Goal: Task Accomplishment & Management: Use online tool/utility

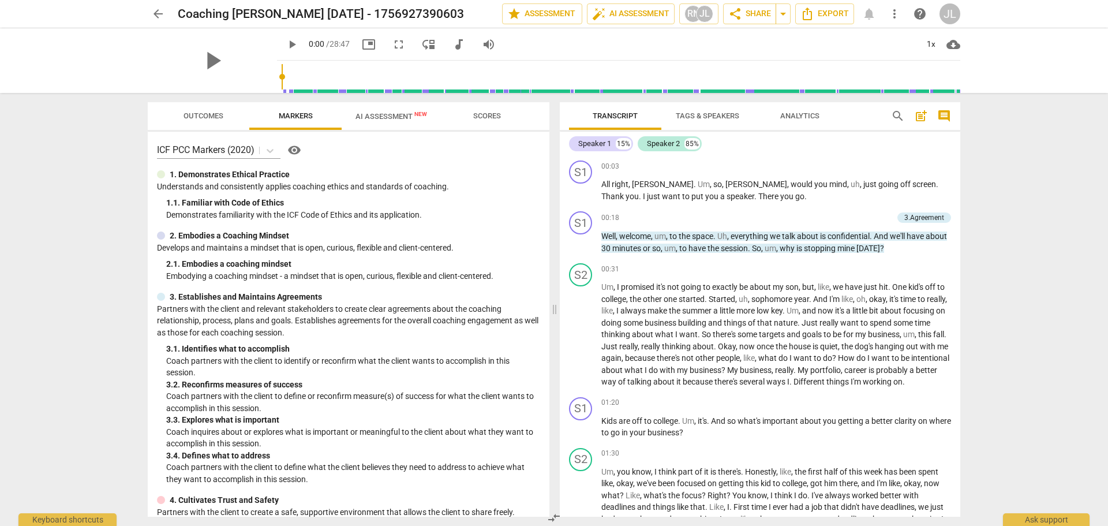
click at [156, 16] on span "arrow_back" at bounding box center [158, 14] width 14 height 14
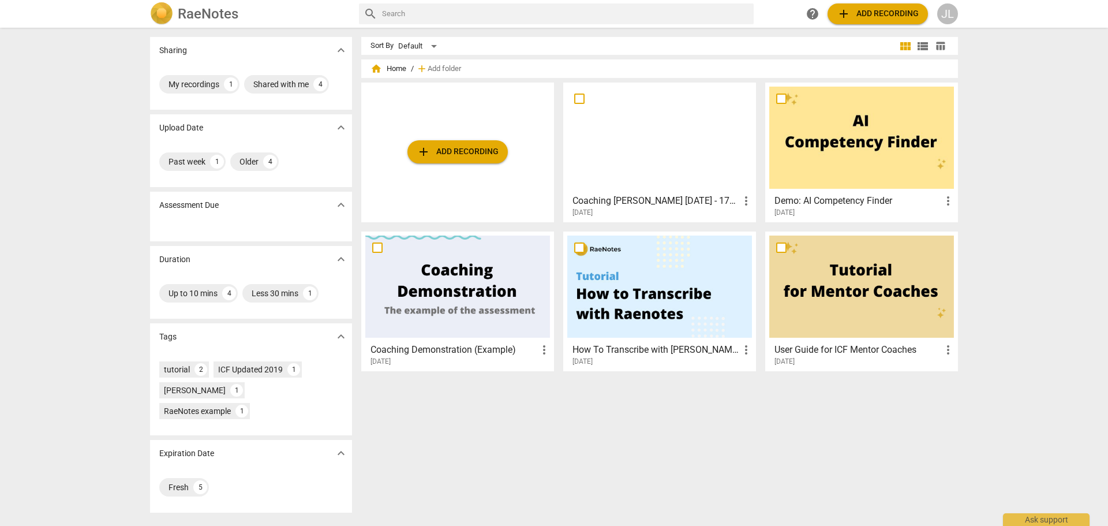
click at [738, 12] on span "add Add recording" at bounding box center [878, 14] width 82 height 14
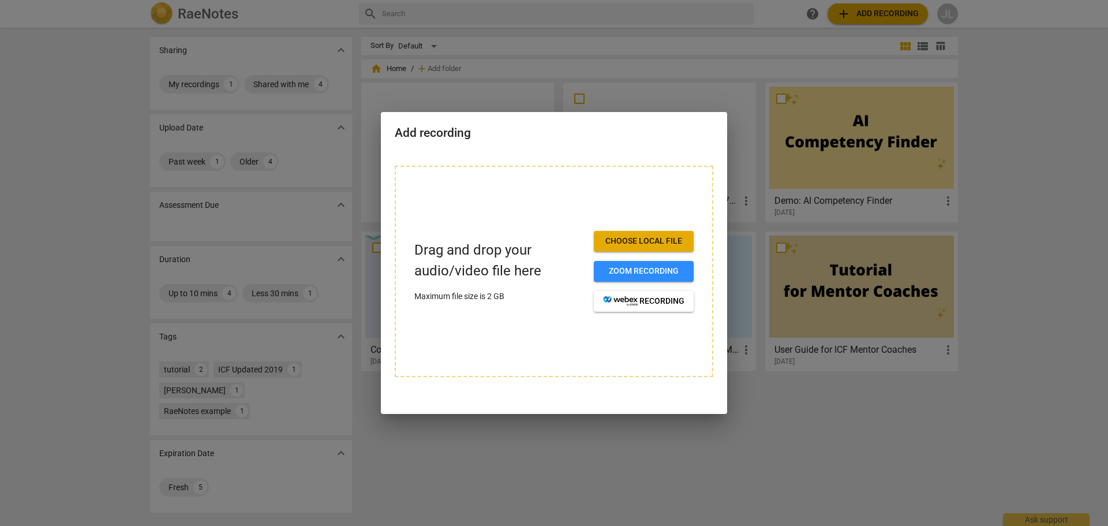
click at [373, 210] on div at bounding box center [554, 263] width 1108 height 526
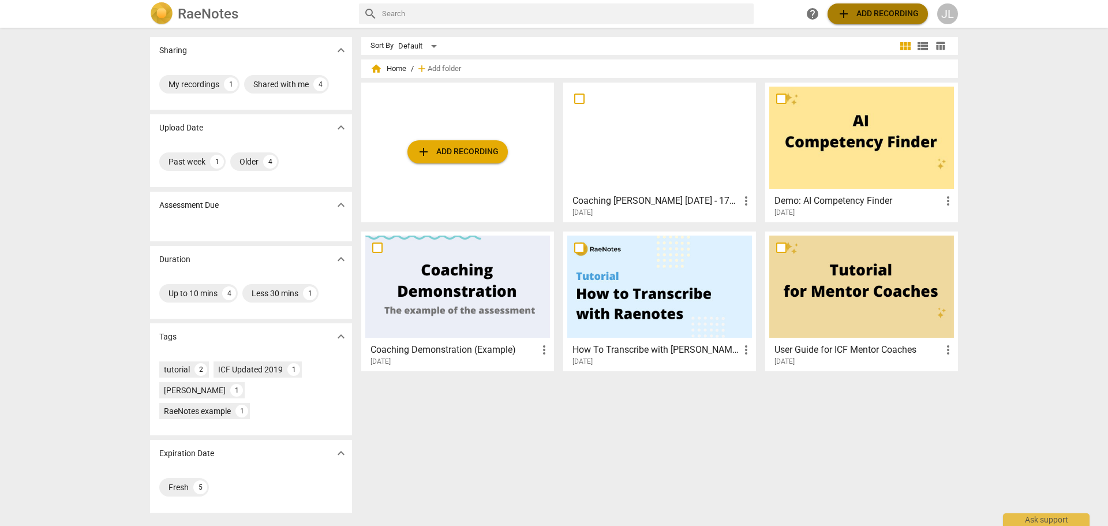
click at [738, 16] on span "add Add recording" at bounding box center [878, 14] width 82 height 14
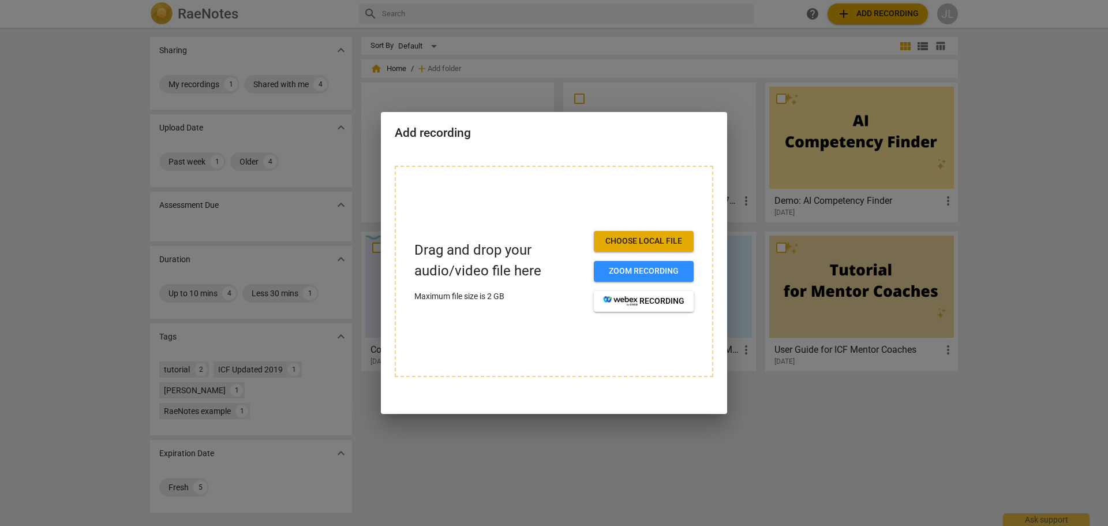
click at [638, 242] on span "Choose local file" at bounding box center [643, 241] width 81 height 12
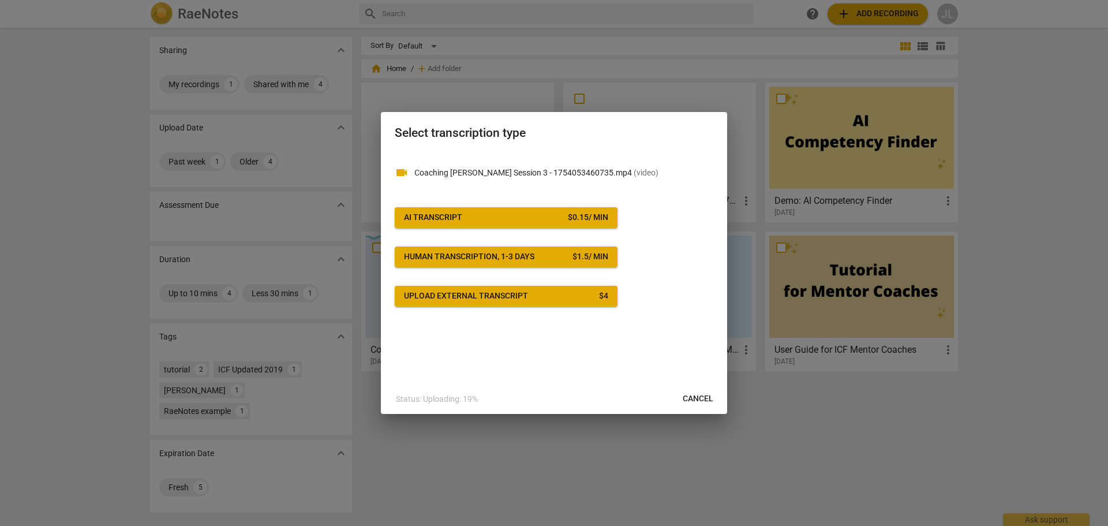
click at [480, 220] on span "AI Transcript $ 0.15 / min" at bounding box center [506, 218] width 204 height 12
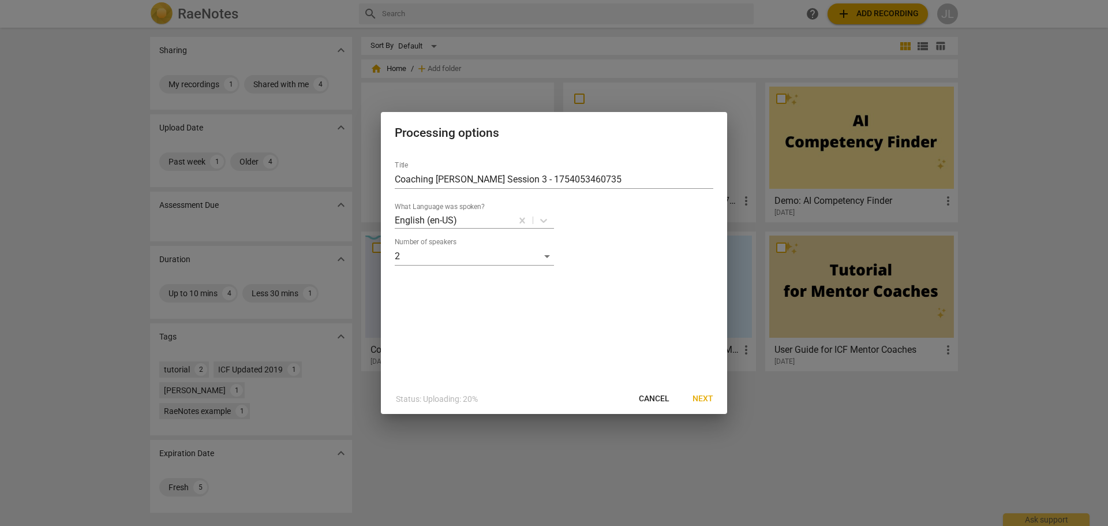
click at [480, 220] on div at bounding box center [484, 220] width 53 height 13
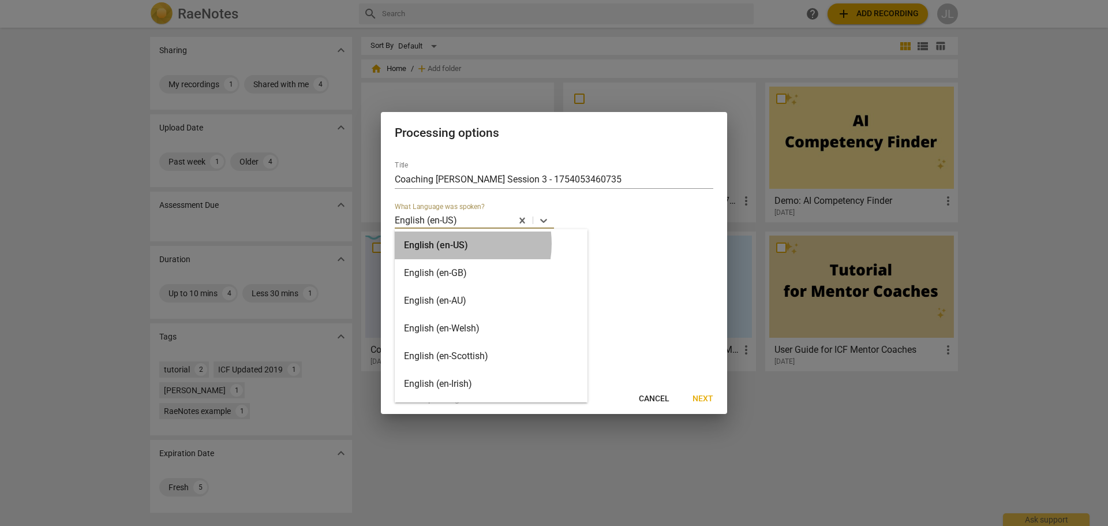
click at [450, 244] on div "English (en-US)" at bounding box center [491, 245] width 193 height 28
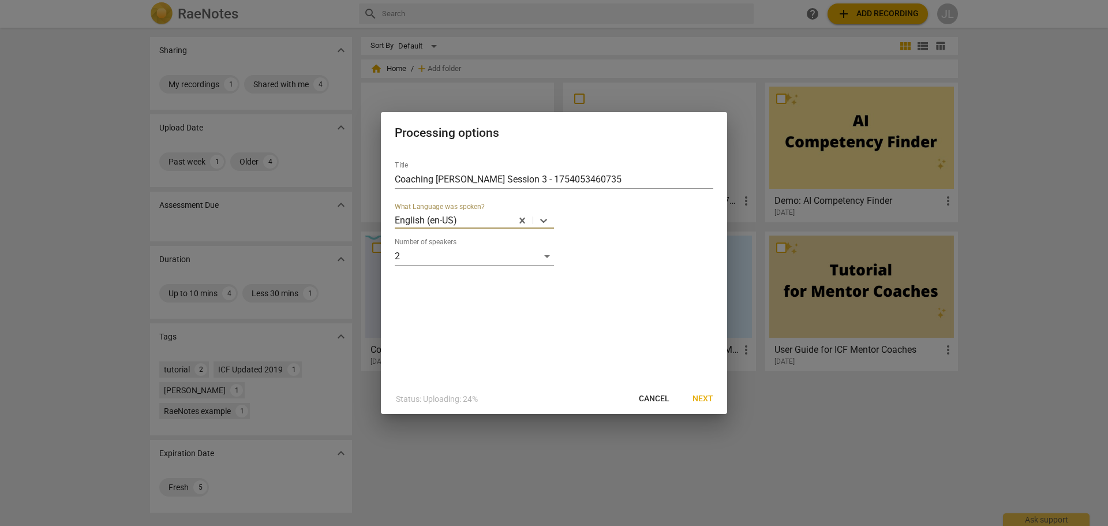
click at [704, 363] on span "Next" at bounding box center [703, 399] width 21 height 12
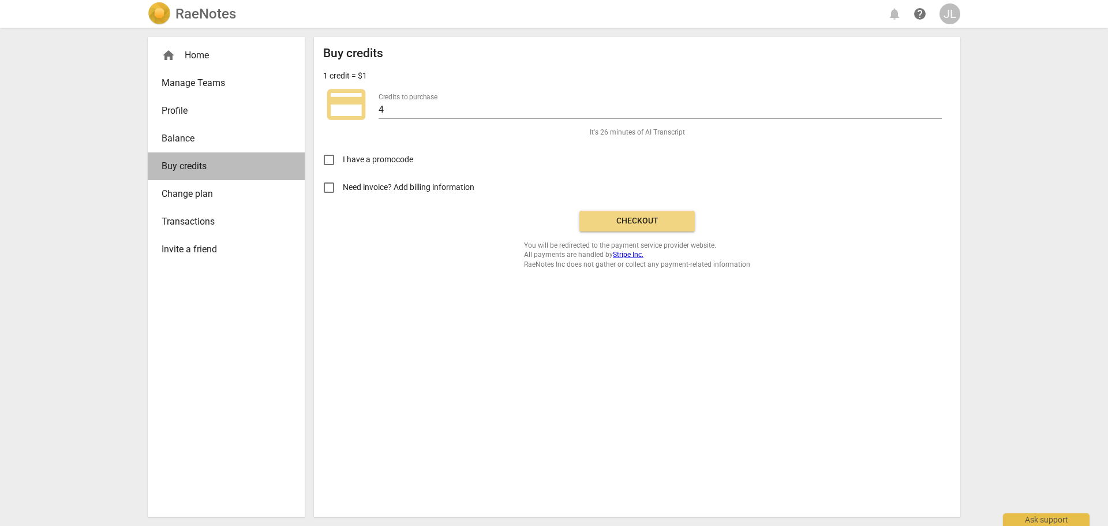
click at [192, 169] on span "Buy credits" at bounding box center [222, 166] width 120 height 14
click at [200, 57] on div "home Home" at bounding box center [222, 55] width 120 height 14
